Goal: Transaction & Acquisition: Download file/media

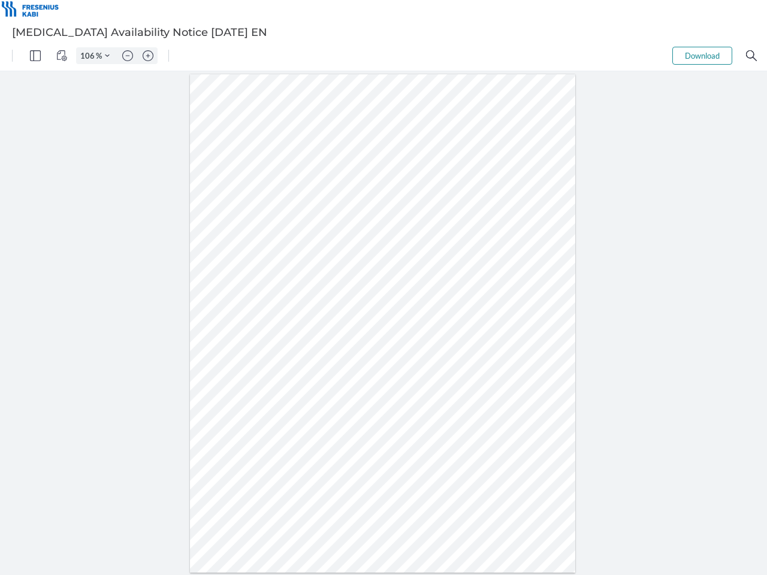
click at [35, 56] on img "Panel" at bounding box center [35, 55] width 11 height 11
click at [62, 56] on img "View Controls" at bounding box center [61, 55] width 11 height 11
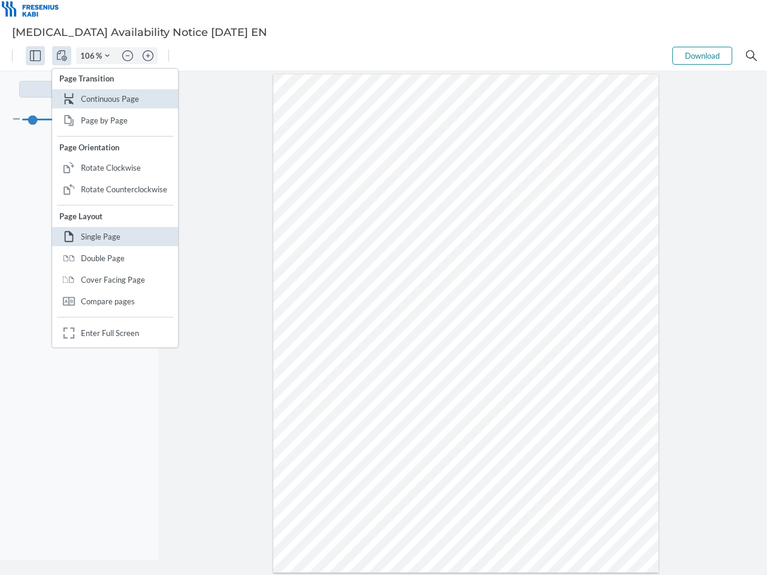
click at [89, 56] on input "106" at bounding box center [86, 55] width 19 height 11
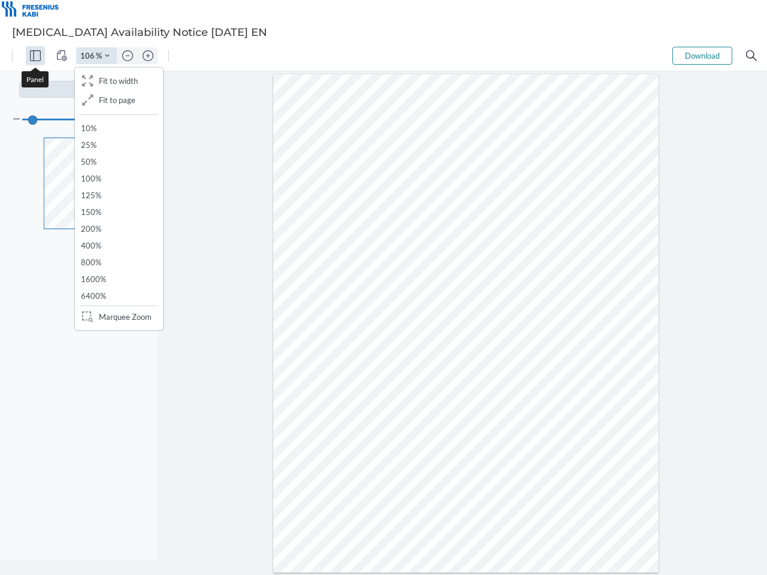
click at [107, 56] on img "Zoom Controls" at bounding box center [107, 55] width 5 height 5
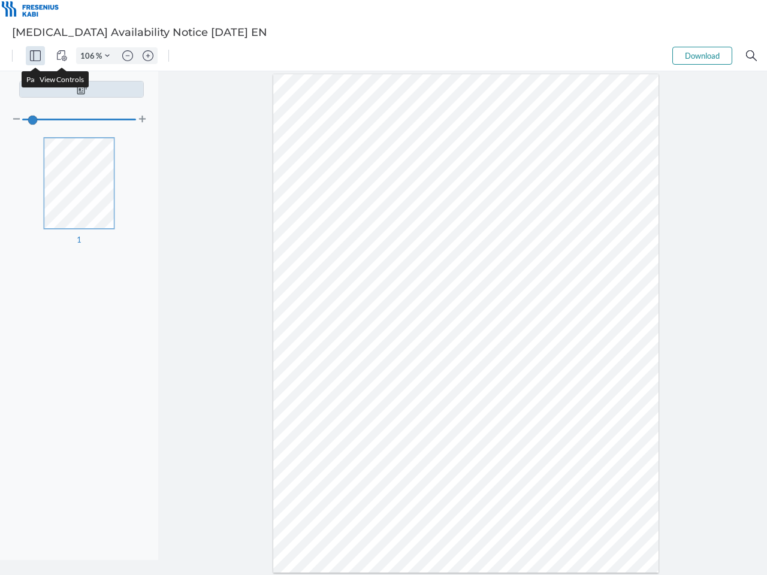
click at [128, 56] on img "Zoom out" at bounding box center [127, 55] width 11 height 11
click at [148, 56] on img "Zoom in" at bounding box center [148, 55] width 11 height 11
type input "106"
click at [702, 56] on button "Download" at bounding box center [703, 56] width 60 height 18
click at [752, 56] on img "Search" at bounding box center [751, 55] width 11 height 11
